Goal: Find specific page/section: Find specific page/section

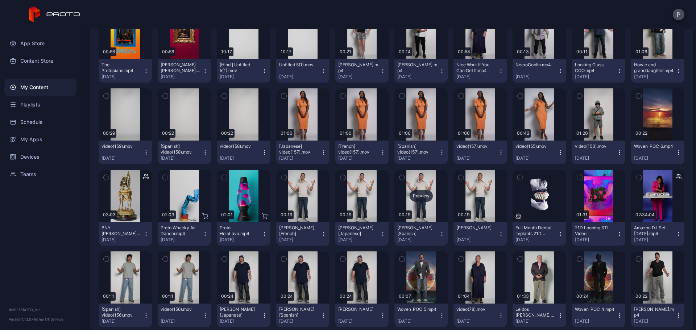
scroll to position [473, 0]
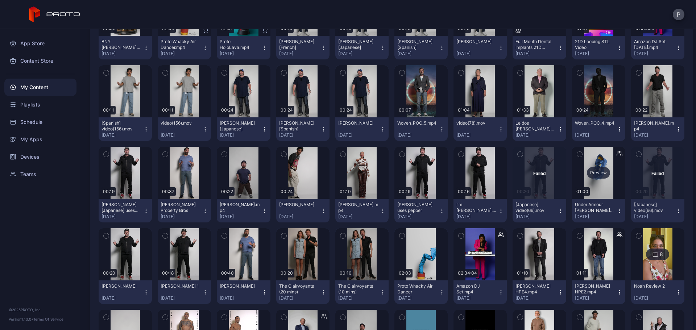
click at [585, 197] on div "Preview" at bounding box center [598, 173] width 53 height 52
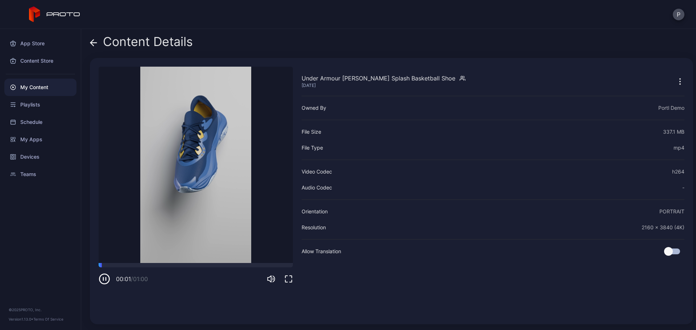
drag, startPoint x: 286, startPoint y: 280, endPoint x: 286, endPoint y: 325, distance: 45.6
click at [286, 282] on icon "button" at bounding box center [288, 279] width 9 height 9
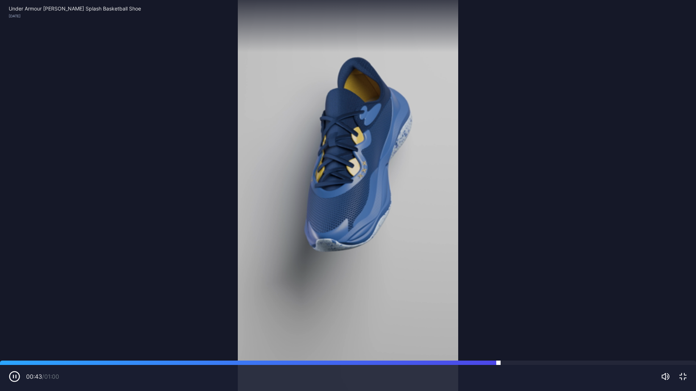
click at [45, 330] on div at bounding box center [348, 363] width 696 height 4
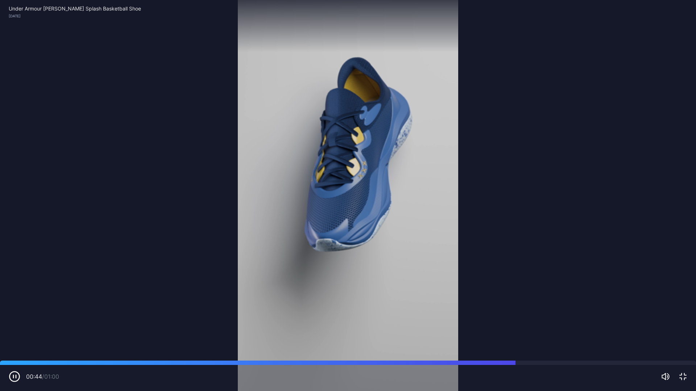
click at [500, 216] on video "Sorry, your browser doesn‘t support embedded videos" at bounding box center [348, 195] width 696 height 391
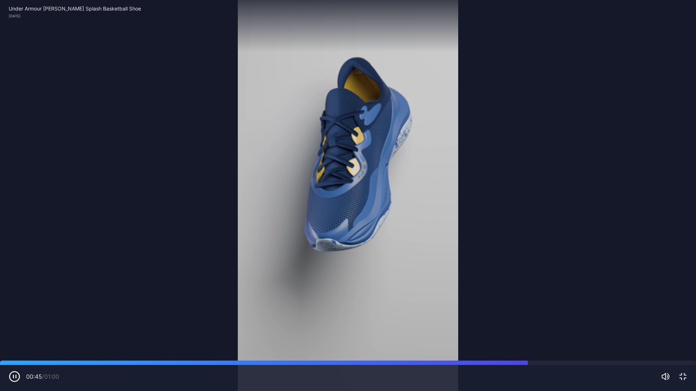
click at [681, 330] on icon "button" at bounding box center [682, 377] width 7 height 7
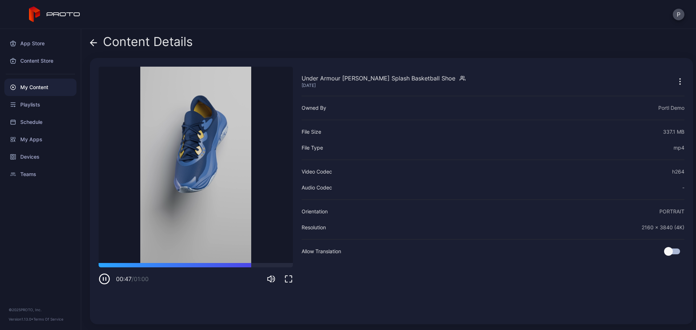
click at [96, 41] on icon at bounding box center [93, 42] width 7 height 7
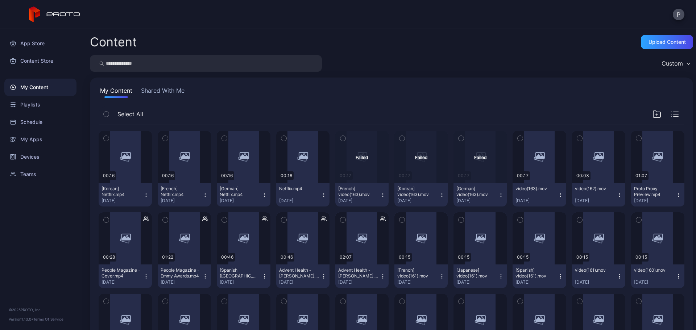
scroll to position [473, 0]
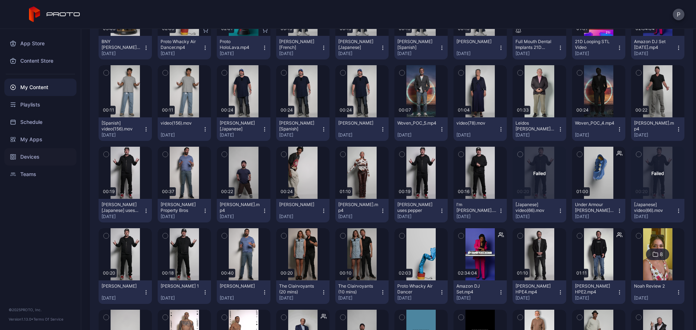
click at [42, 158] on div "Devices" at bounding box center [40, 156] width 72 height 17
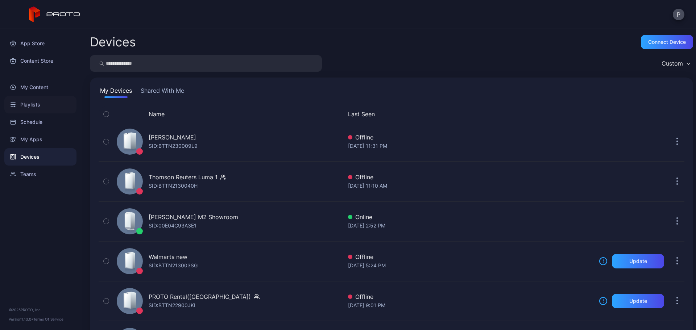
click at [47, 99] on div "Playlists" at bounding box center [40, 104] width 72 height 17
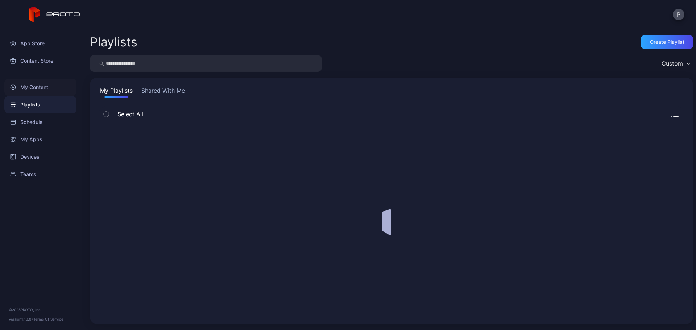
click at [55, 84] on div "My Content" at bounding box center [40, 87] width 72 height 17
click at [138, 67] on input "search" at bounding box center [206, 63] width 232 height 17
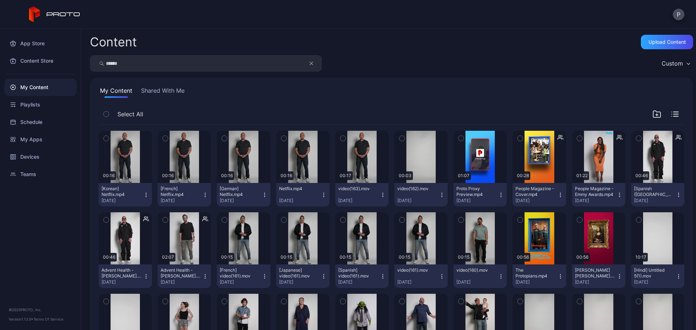
type input "******"
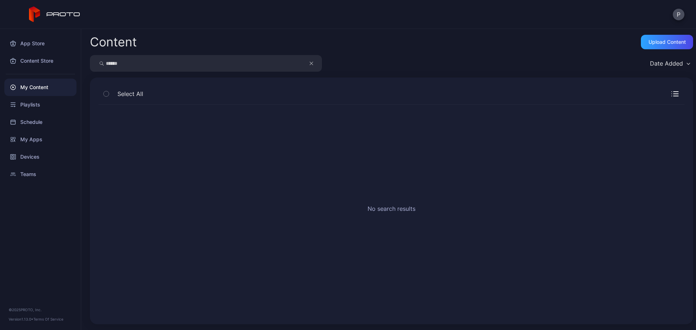
click at [309, 62] on button "button" at bounding box center [315, 63] width 14 height 17
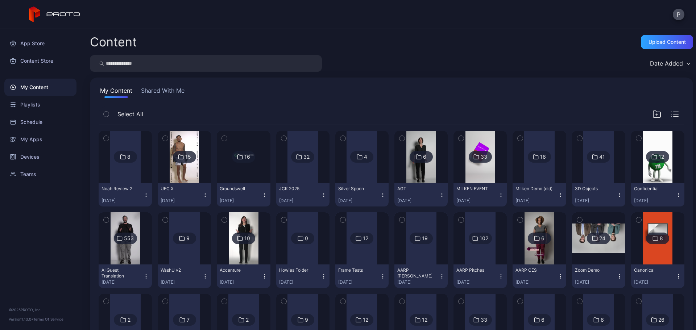
click at [308, 67] on input "search" at bounding box center [206, 63] width 232 height 17
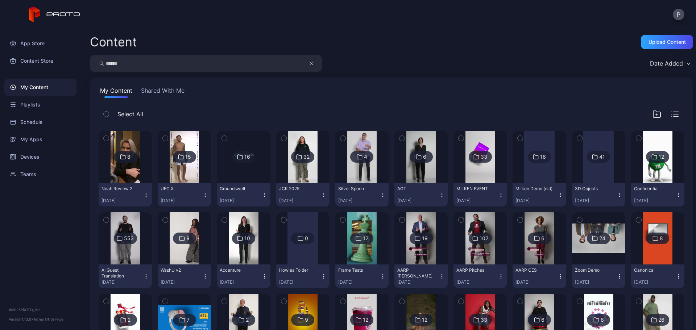
type input "******"
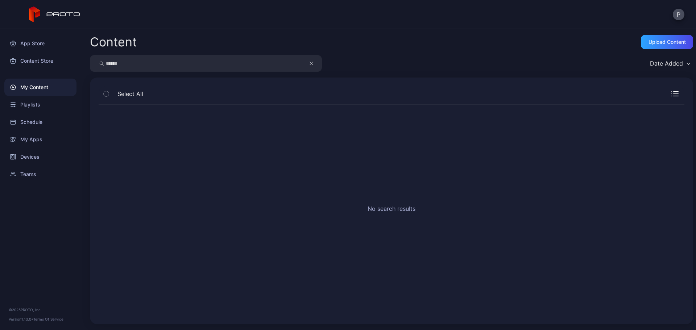
click at [308, 67] on button "button" at bounding box center [315, 63] width 14 height 17
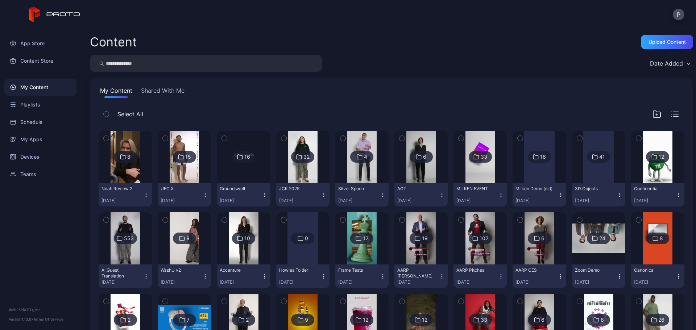
click at [280, 63] on input "search" at bounding box center [206, 63] width 232 height 17
type input "***"
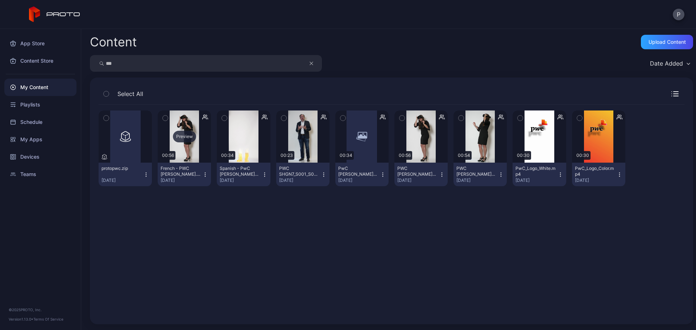
click at [188, 156] on div "Preview" at bounding box center [184, 137] width 53 height 52
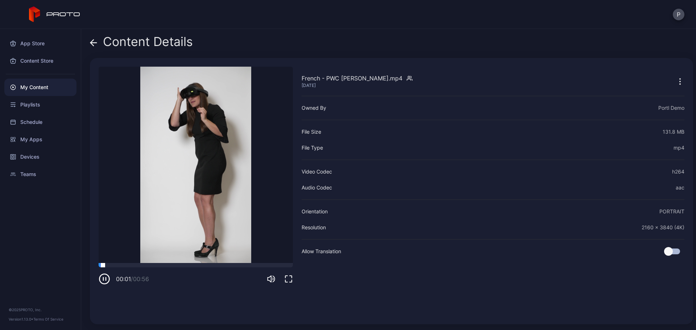
click at [139, 267] on div at bounding box center [196, 265] width 194 height 4
click at [97, 37] on div "Content Details" at bounding box center [141, 43] width 103 height 17
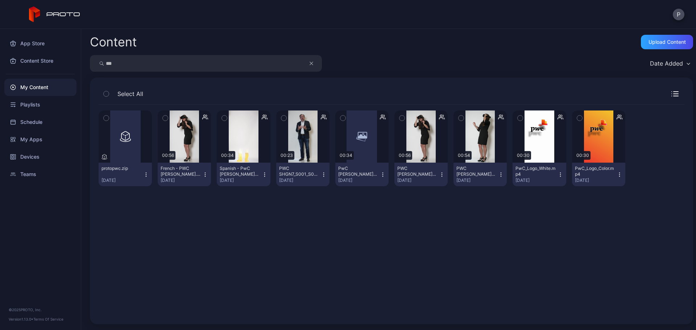
click at [316, 63] on button "button" at bounding box center [315, 63] width 14 height 17
